Goal: Obtain resource: Download file/media

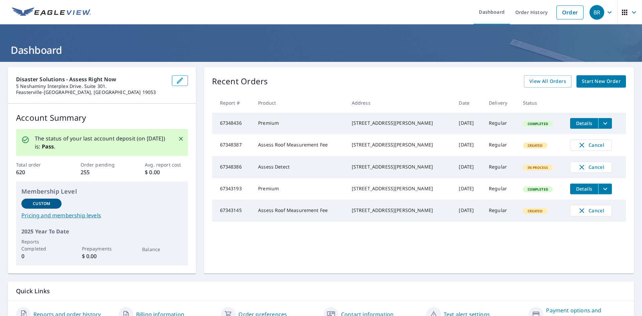
click at [601, 124] on icon "filesDropdownBtn-67348436" at bounding box center [605, 123] width 8 height 8
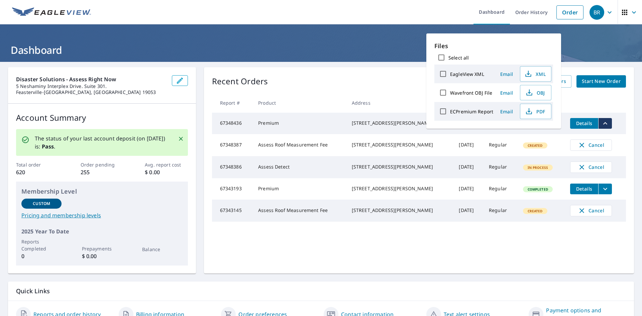
click at [366, 85] on div "Recent Orders View All Orders Start New Order" at bounding box center [419, 81] width 414 height 12
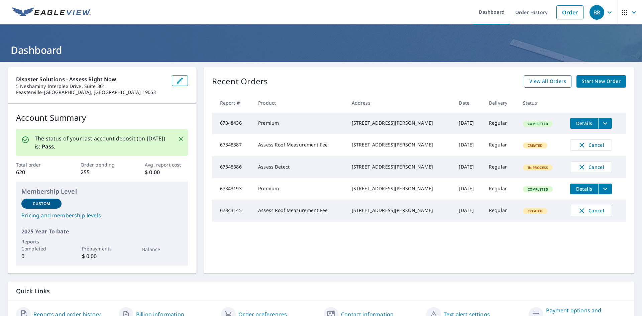
click at [544, 79] on span "View All Orders" at bounding box center [547, 81] width 37 height 8
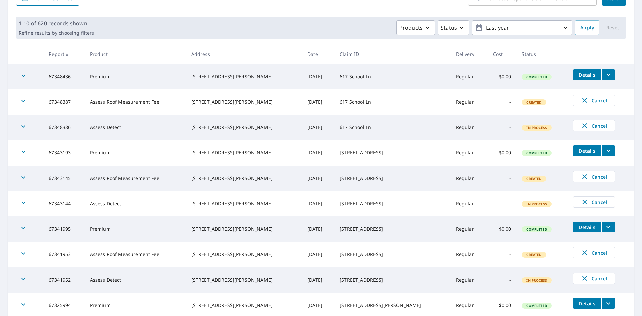
scroll to position [100, 0]
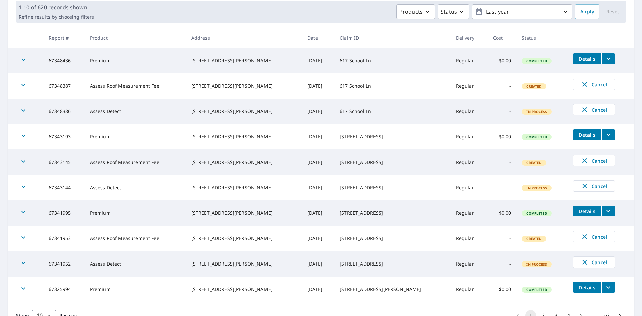
click at [604, 212] on button "filesDropdownBtn-67341995" at bounding box center [608, 211] width 14 height 11
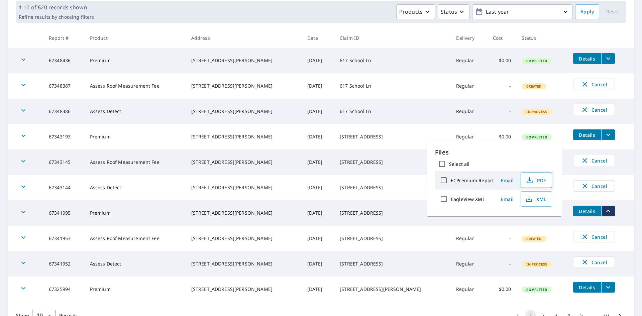
click at [538, 180] on span "PDF" at bounding box center [535, 180] width 21 height 8
click at [376, 181] on td "[STREET_ADDRESS]" at bounding box center [392, 187] width 116 height 25
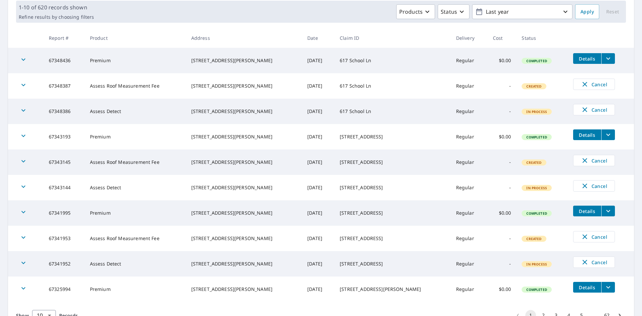
click at [604, 288] on icon "filesDropdownBtn-67325994" at bounding box center [608, 287] width 8 height 8
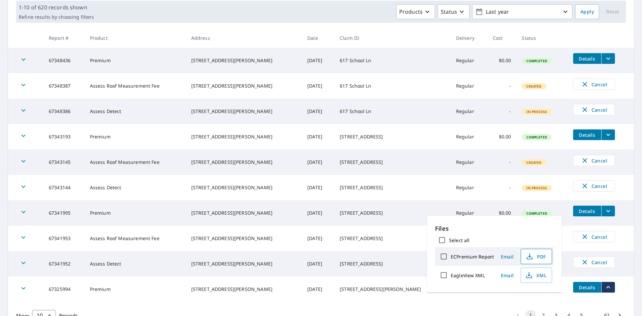
click at [530, 262] on button "PDF" at bounding box center [536, 256] width 31 height 15
click at [390, 175] on td "[STREET_ADDRESS]" at bounding box center [392, 187] width 116 height 25
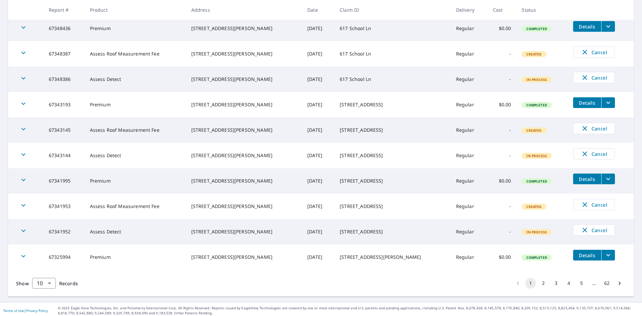
scroll to position [135, 0]
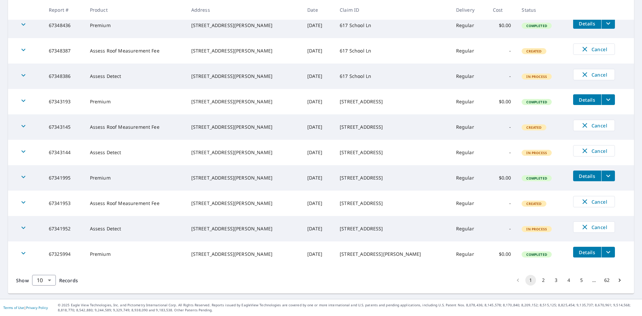
click at [538, 276] on button "2" at bounding box center [543, 280] width 11 height 11
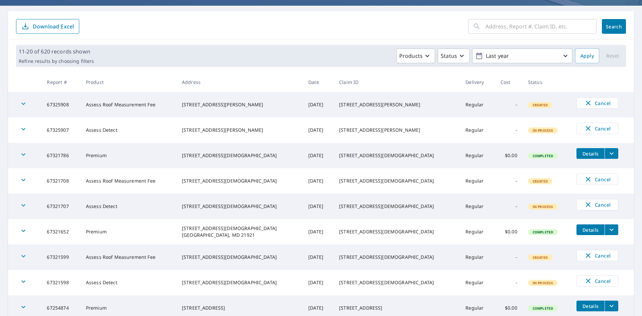
scroll to position [67, 0]
